Goal: Information Seeking & Learning: Learn about a topic

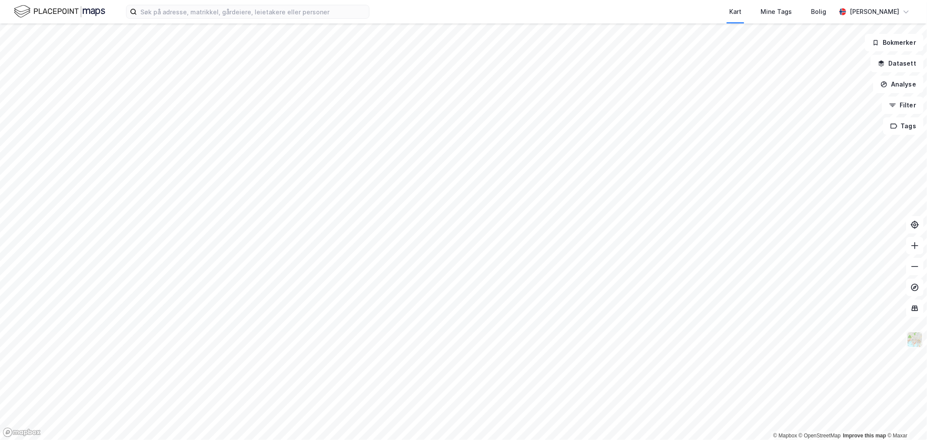
drag, startPoint x: 918, startPoint y: 340, endPoint x: 910, endPoint y: 340, distance: 7.8
click at [918, 340] on img at bounding box center [915, 339] width 17 height 17
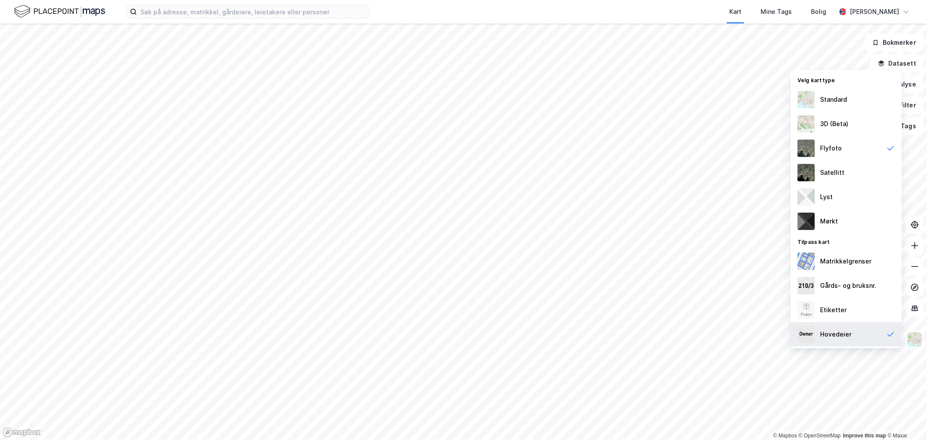
click at [848, 334] on div "Hovedeier" at bounding box center [835, 334] width 31 height 10
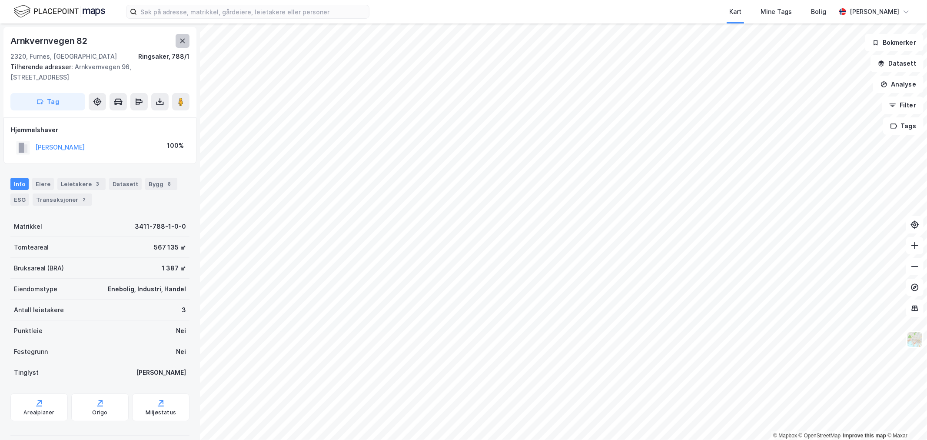
click at [179, 43] on icon at bounding box center [182, 40] width 7 height 7
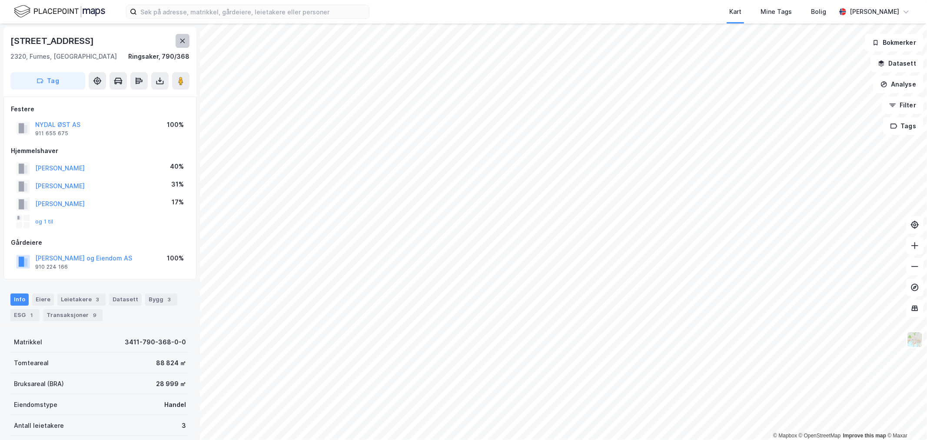
click at [181, 42] on icon at bounding box center [182, 41] width 5 height 4
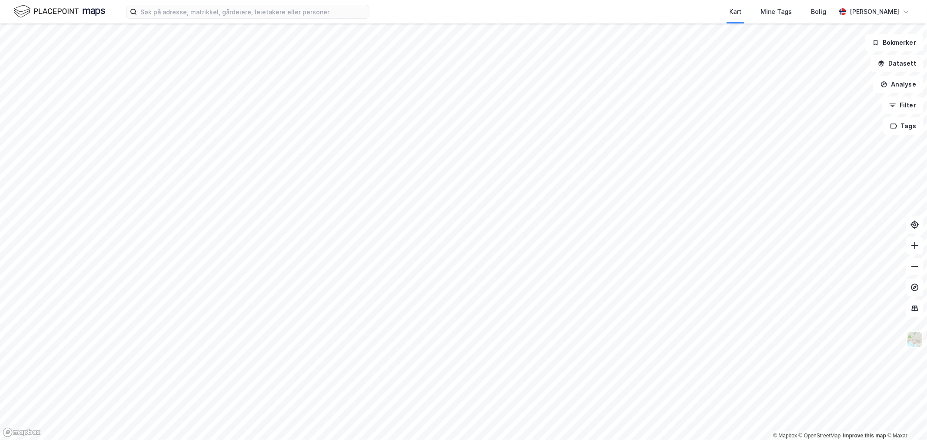
click at [452, 16] on div "Kart Mine Tags Bolig" at bounding box center [623, 11] width 425 height 23
click at [596, 10] on div "Kart Mine Tags Bolig" at bounding box center [623, 11] width 425 height 23
click at [466, 7] on div "Kart Mine Tags Bolig" at bounding box center [623, 11] width 425 height 23
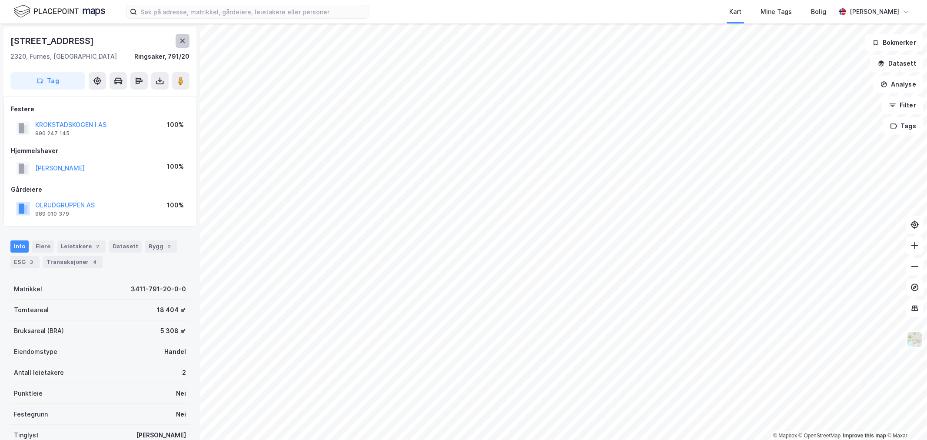
click at [181, 40] on icon at bounding box center [182, 40] width 7 height 7
